Goal: Transaction & Acquisition: Purchase product/service

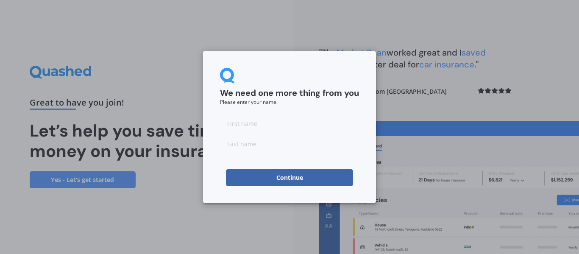
click at [232, 124] on input at bounding box center [289, 123] width 139 height 17
type input "[PERSON_NAME]"
click at [245, 148] on input at bounding box center [289, 143] width 139 height 17
type input "Hooks"
click at [313, 176] on button "Continue" at bounding box center [289, 177] width 127 height 17
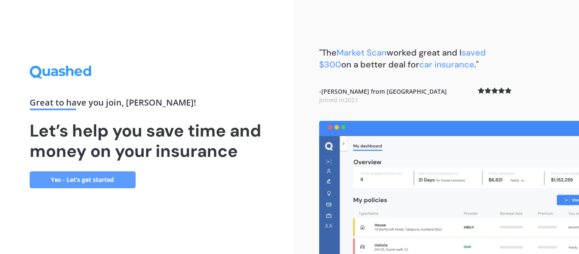
click at [97, 178] on link "Yes - Let’s get started" at bounding box center [83, 179] width 106 height 17
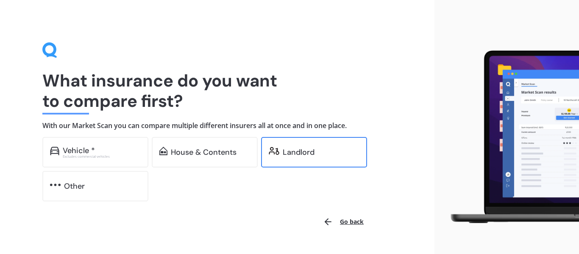
click at [331, 148] on div "Landlord" at bounding box center [321, 152] width 77 height 8
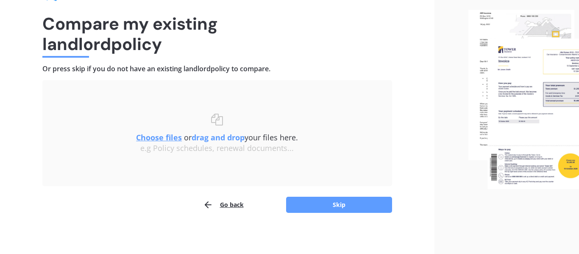
scroll to position [59, 0]
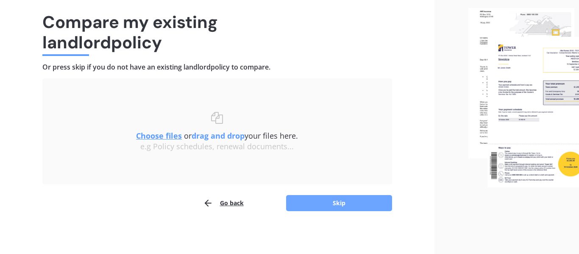
click at [379, 205] on button "Skip" at bounding box center [339, 203] width 106 height 16
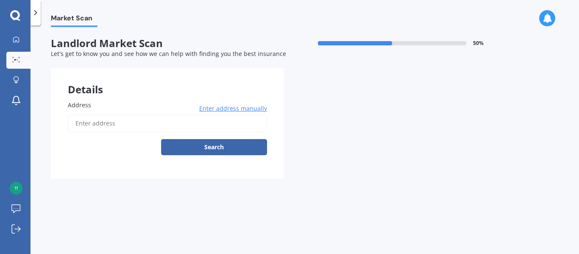
click at [77, 102] on span "Address" at bounding box center [79, 105] width 23 height 8
click at [77, 115] on input "Address" at bounding box center [167, 124] width 199 height 18
type input "[STREET_ADDRESS]"
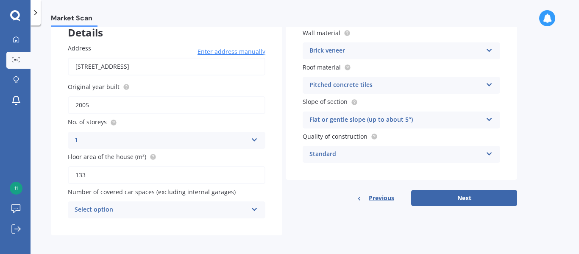
scroll to position [58, 0]
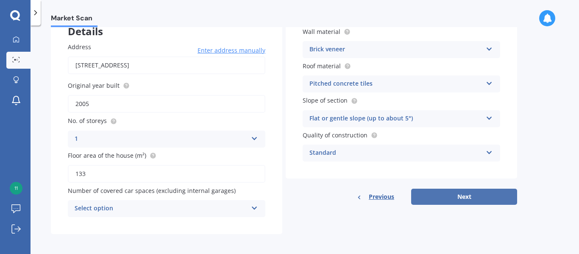
click at [484, 190] on button "Next" at bounding box center [464, 197] width 106 height 16
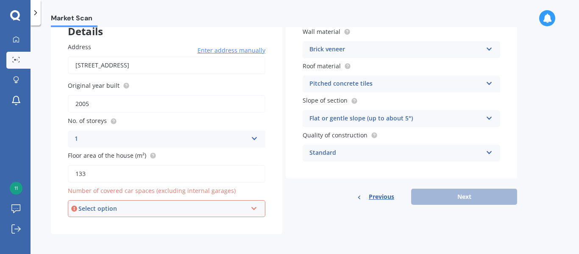
click at [488, 202] on div "Previous Next" at bounding box center [402, 197] width 232 height 16
click at [122, 200] on div "Select option 0 1 2 3 4 5+" at bounding box center [167, 208] width 198 height 17
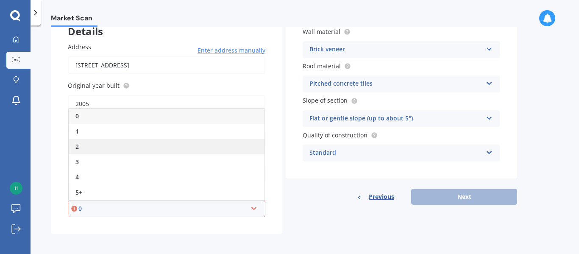
click at [86, 140] on div "2" at bounding box center [167, 146] width 196 height 15
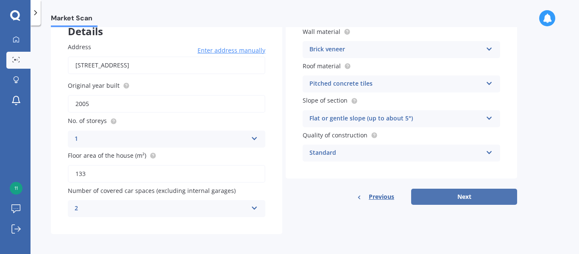
click at [484, 201] on button "Next" at bounding box center [464, 197] width 106 height 16
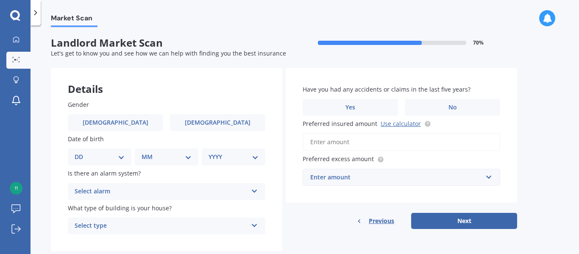
scroll to position [0, 0]
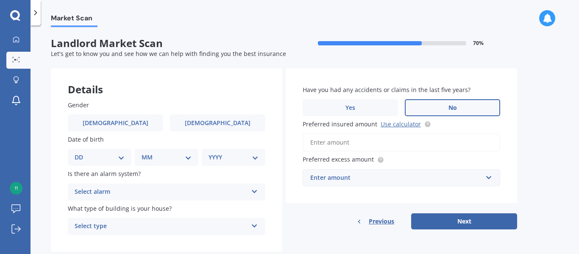
click at [445, 107] on label "No" at bounding box center [452, 107] width 95 height 17
click at [0, 0] on input "No" at bounding box center [0, 0] width 0 height 0
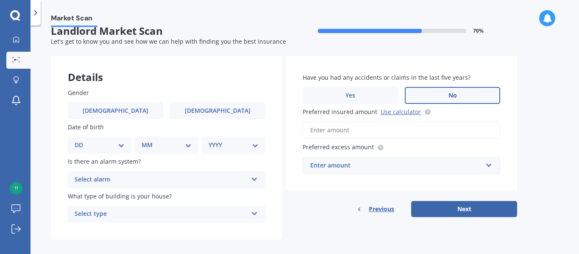
scroll to position [18, 0]
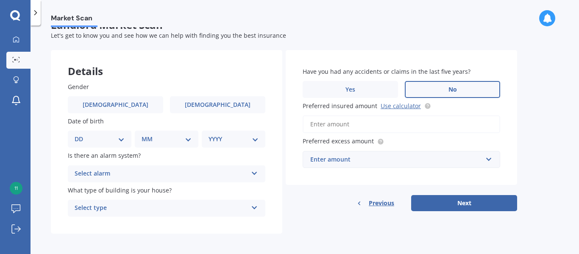
click at [341, 120] on input "Preferred insured amount Use calculator" at bounding box center [402, 124] width 198 height 18
